Goal: Find specific page/section: Find specific page/section

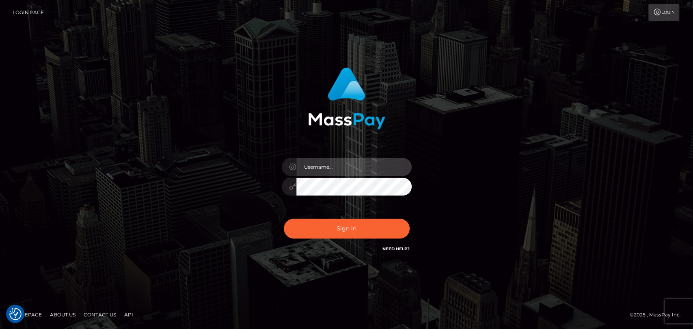
click at [325, 172] on input "text" at bounding box center [353, 167] width 115 height 18
type input "mdemassi"
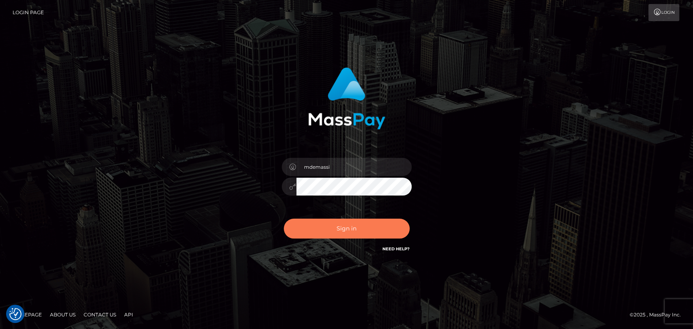
click at [340, 229] on button "Sign in" at bounding box center [347, 229] width 126 height 20
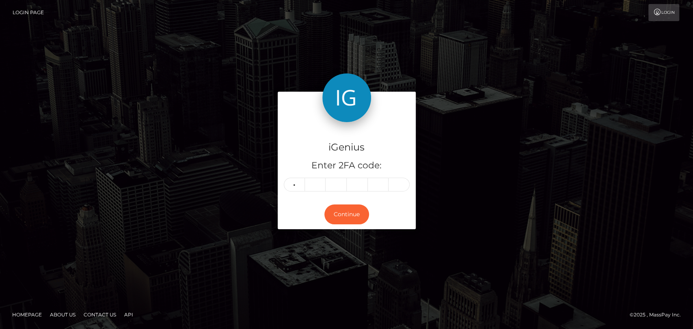
type input "6"
type input "3"
type input "8"
type input "6"
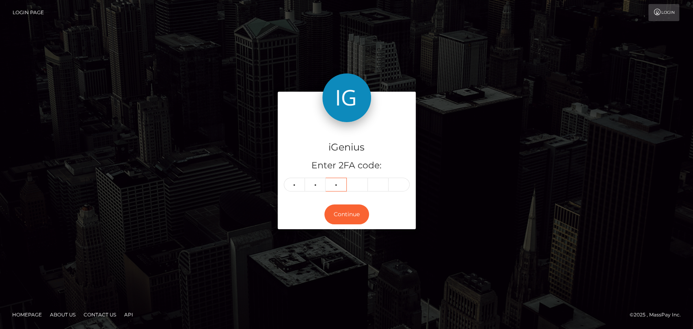
type input "0"
type input "3"
type input "2"
click at [354, 218] on button "Continue" at bounding box center [346, 215] width 45 height 20
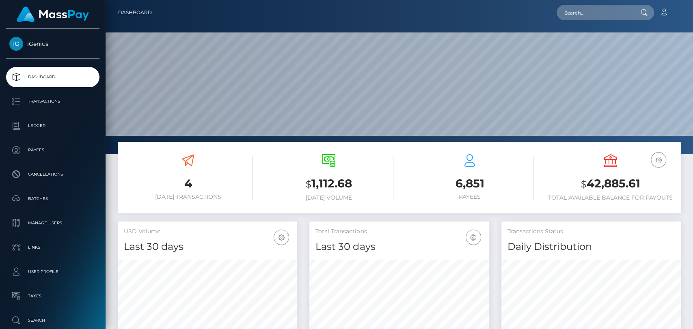
scroll to position [143, 179]
click at [600, 9] on input "text" at bounding box center [594, 12] width 76 height 15
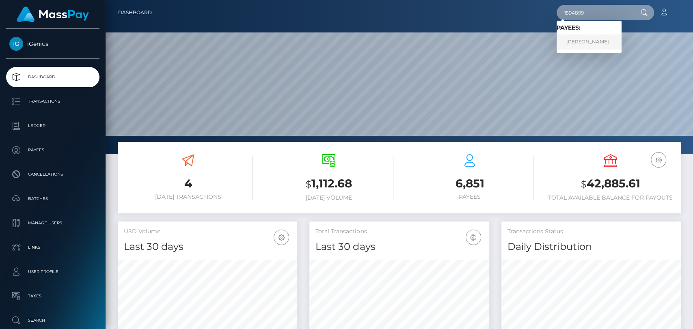
type input "1594899"
click at [603, 43] on link "[PERSON_NAME]" at bounding box center [588, 41] width 65 height 15
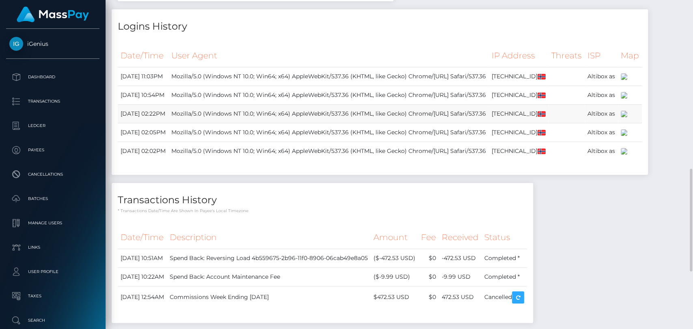
scroll to position [721, 0]
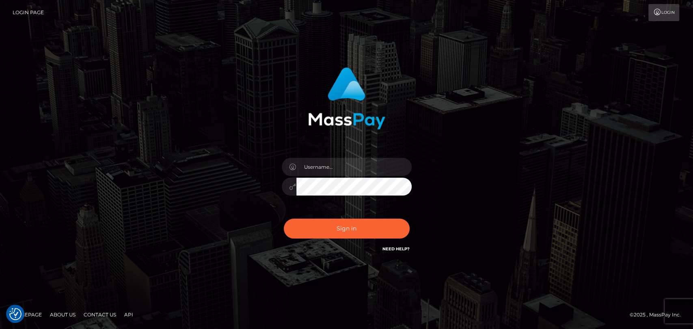
checkbox input "true"
